Goal: Find specific page/section: Locate a particular part of the current website

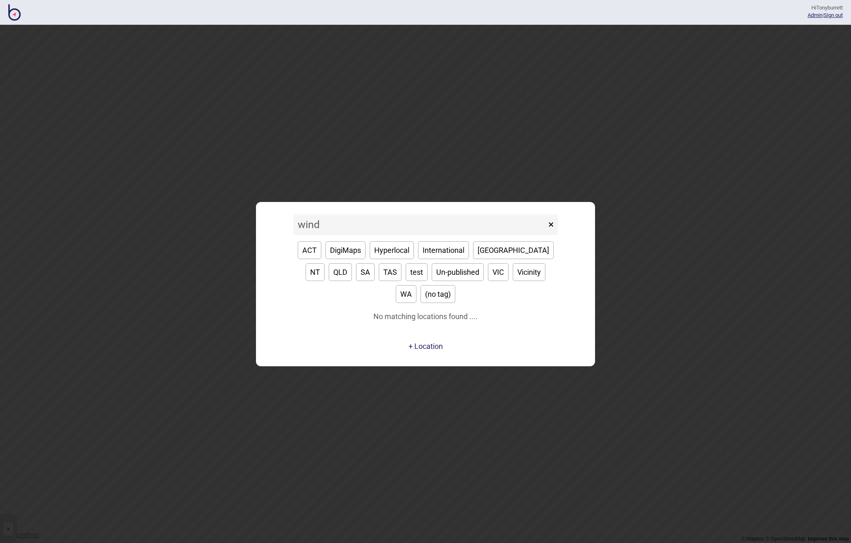
click at [360, 294] on div "ACT DigiMaps Hyperlocal International NSW NT QLD SA TAS test Un-published VIC V…" at bounding box center [425, 272] width 265 height 74
click at [309, 234] on input "wind" at bounding box center [419, 224] width 253 height 21
click at [302, 235] on input "wind" at bounding box center [419, 224] width 253 height 21
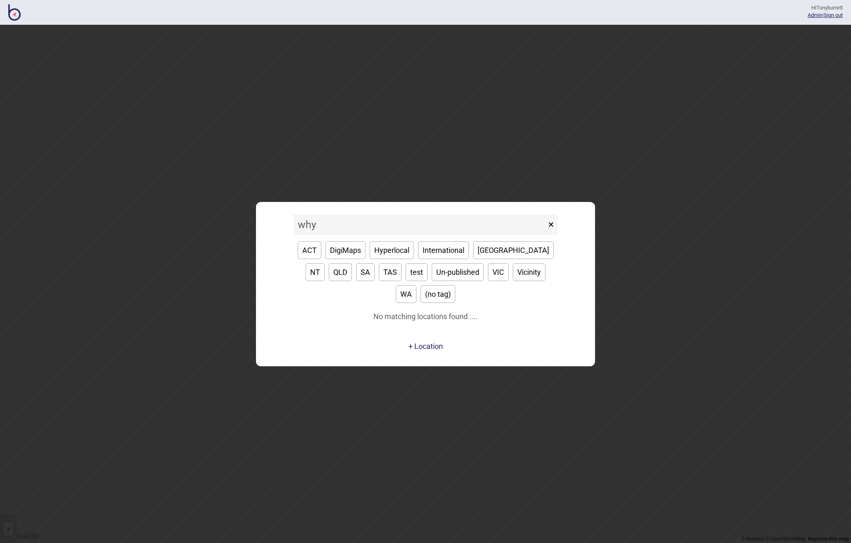
drag, startPoint x: 318, startPoint y: 236, endPoint x: 280, endPoint y: 234, distance: 38.6
click at [280, 234] on div "why × ACT DigiMaps Hyperlocal International NSW NT QLD SA TAS test Un-published…" at bounding box center [425, 284] width 331 height 156
drag, startPoint x: 323, startPoint y: 234, endPoint x: 278, endPoint y: 231, distance: 44.4
click at [279, 231] on div "why'd × ACT DigiMaps Hyperlocal International NSW NT QLD SA TAS test Un-publish…" at bounding box center [425, 284] width 331 height 156
type input "whynd"
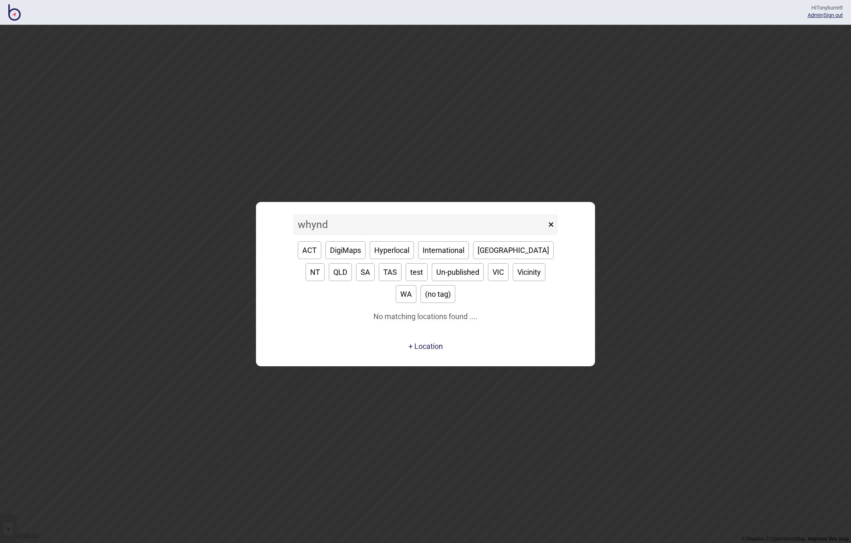
click at [577, 286] on div "whynd × ACT DigiMaps Hyperlocal International NSW NT QLD SA TAS test Un-publish…" at bounding box center [425, 284] width 331 height 156
drag, startPoint x: 551, startPoint y: 236, endPoint x: 562, endPoint y: 230, distance: 12.2
click at [553, 235] on button "×" at bounding box center [551, 224] width 14 height 21
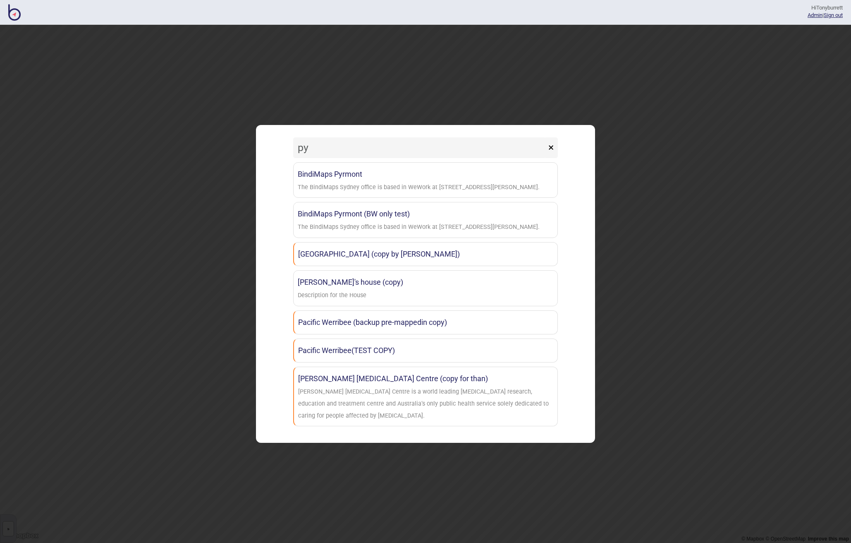
type input "p"
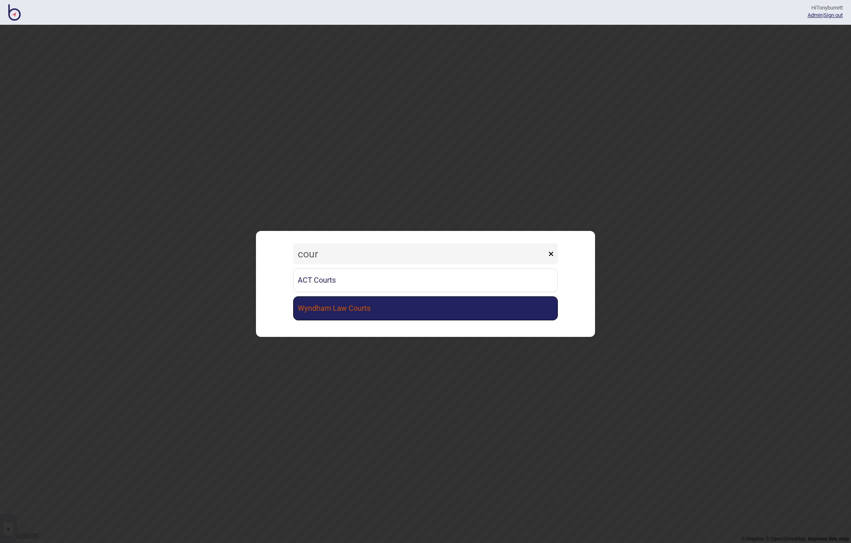
type input "cour"
click at [330, 308] on link "Wyndham Law Courts" at bounding box center [425, 308] width 265 height 24
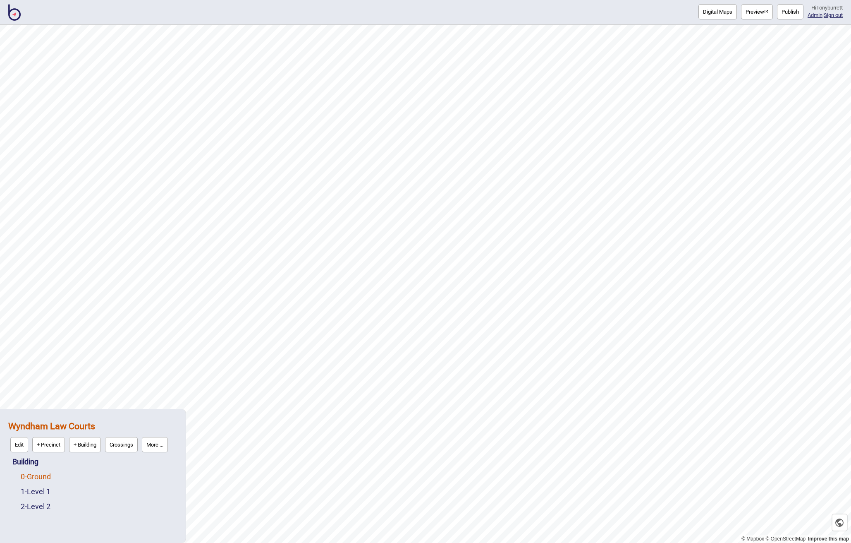
click at [35, 477] on link "0 - Ground" at bounding box center [36, 476] width 30 height 9
click at [121, 475] on button "More ..." at bounding box center [114, 474] width 26 height 15
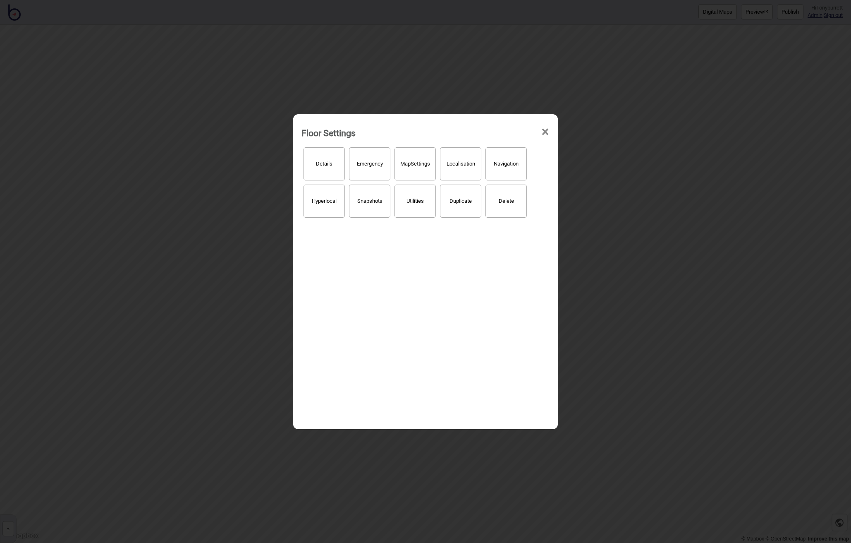
click at [328, 201] on button "Hyperlocal" at bounding box center [324, 201] width 41 height 33
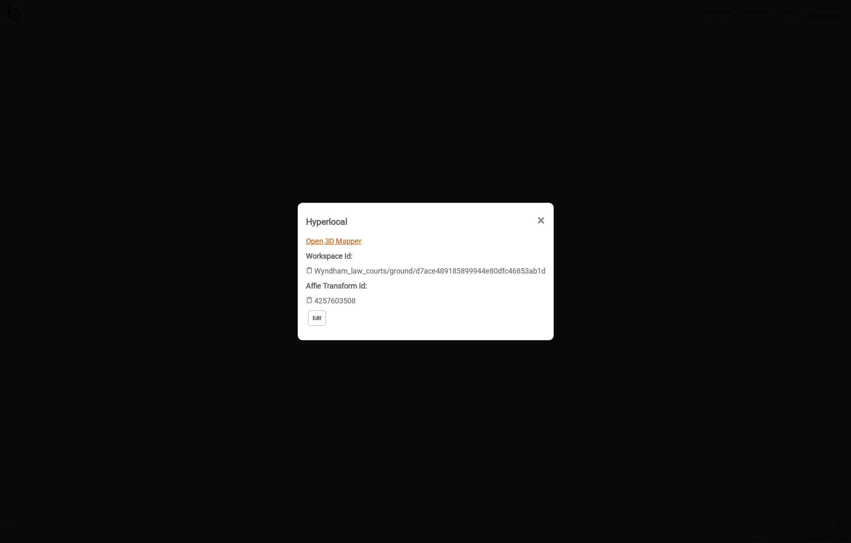
click at [340, 241] on link "Open 3D Mapper" at bounding box center [333, 241] width 55 height 9
click at [539, 218] on span "×" at bounding box center [541, 220] width 9 height 27
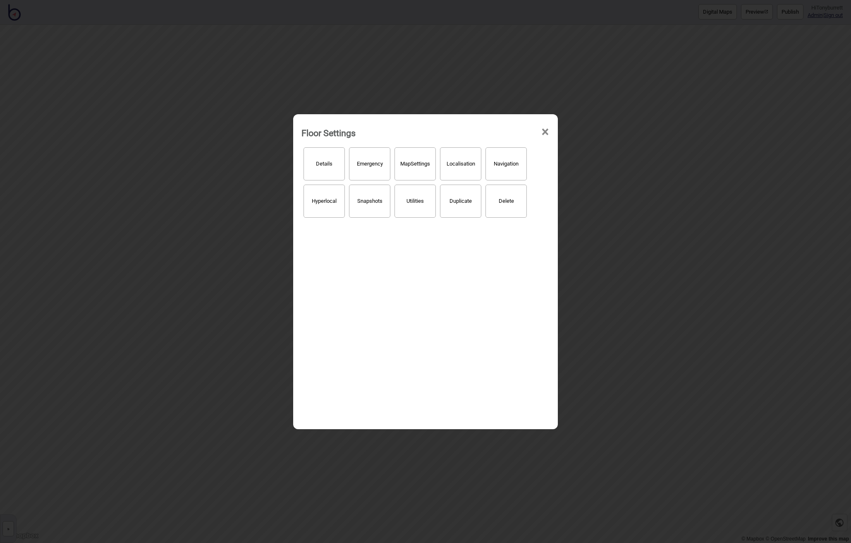
click at [544, 132] on span "×" at bounding box center [545, 131] width 9 height 27
